Goal: Information Seeking & Learning: Understand process/instructions

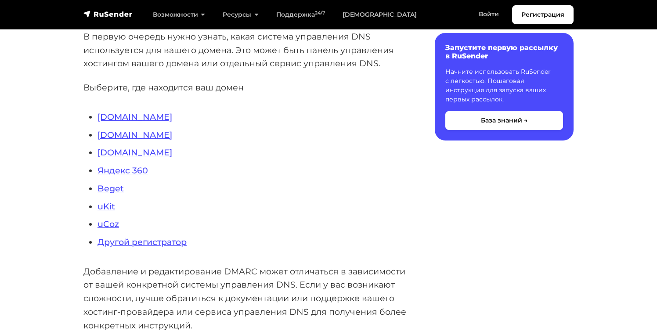
scroll to position [225, 0]
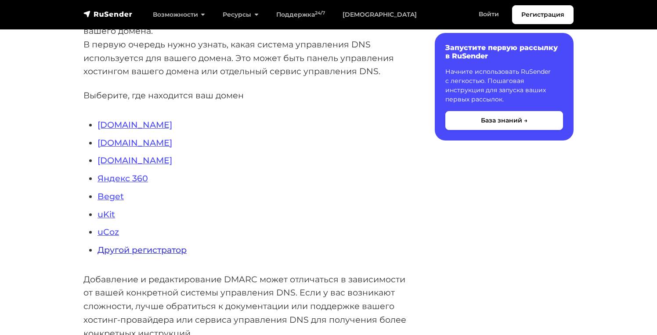
click at [176, 248] on link "Другой регистратор" at bounding box center [142, 250] width 89 height 11
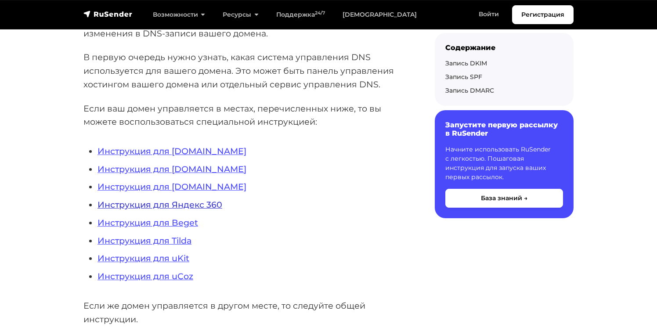
scroll to position [182, 0]
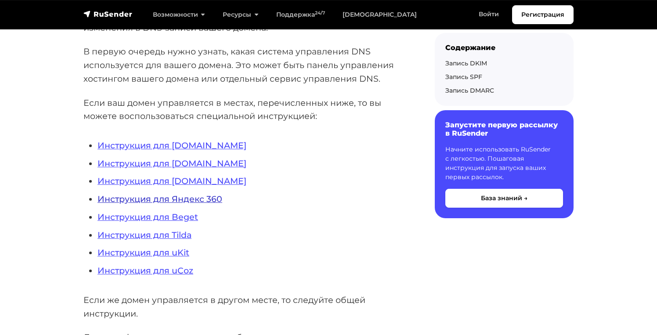
click at [215, 199] on link "Инструкция для Яндекс 360" at bounding box center [160, 199] width 125 height 11
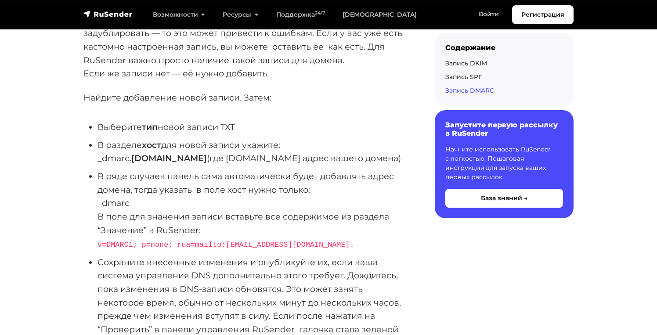
scroll to position [2604, 0]
